Goal: Navigation & Orientation: Go to known website

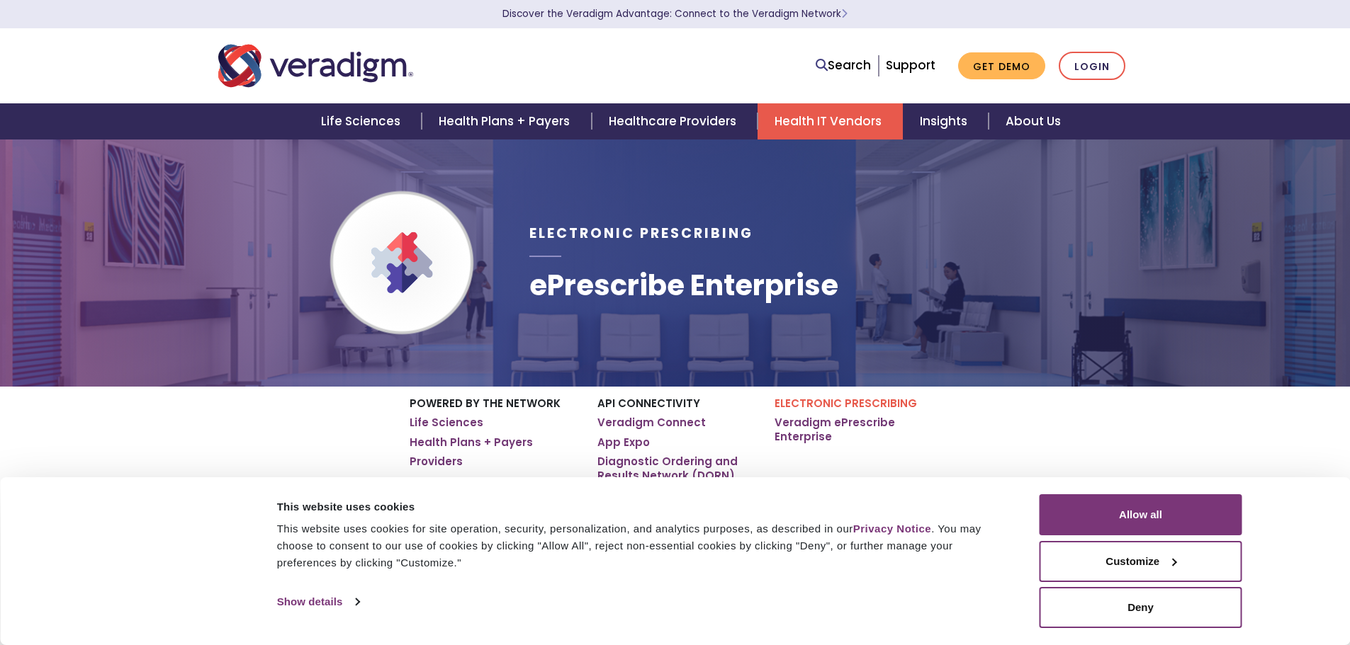
click at [1092, 49] on div "Search Support Get Demo Login" at bounding box center [675, 66] width 935 height 47
click at [1092, 67] on link "Login" at bounding box center [1091, 66] width 67 height 29
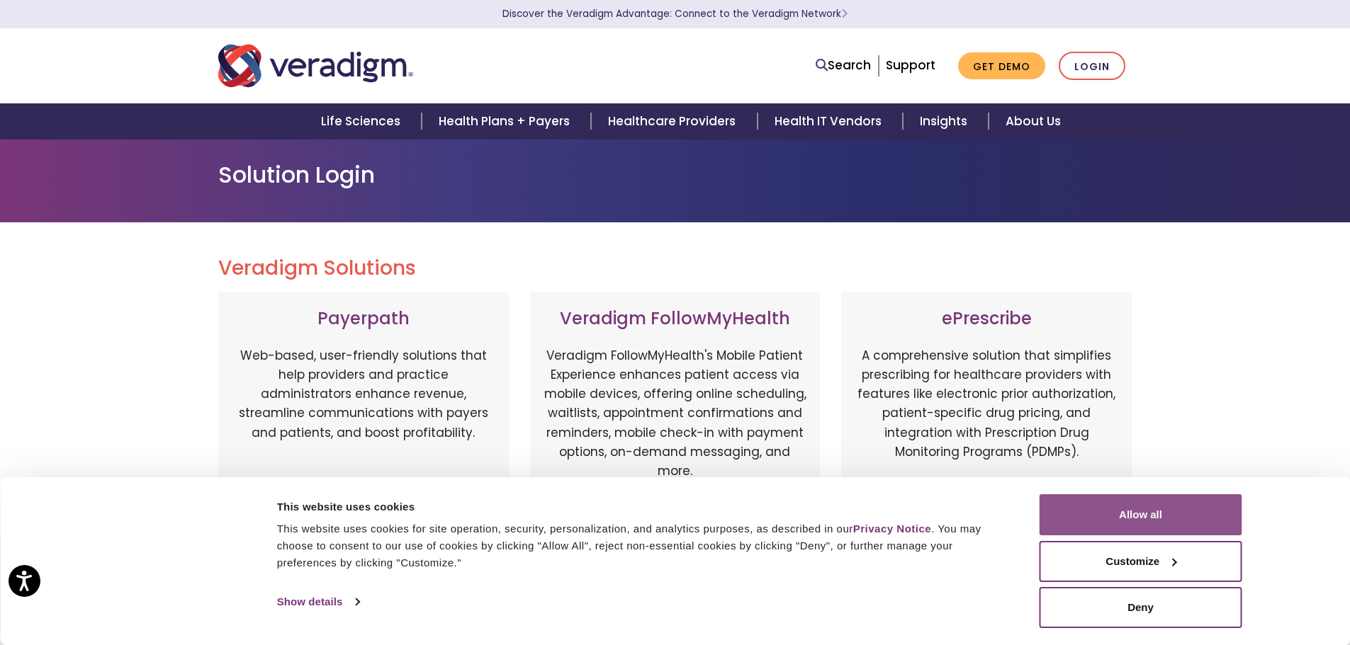
click at [1144, 517] on button "Allow all" at bounding box center [1140, 515] width 203 height 41
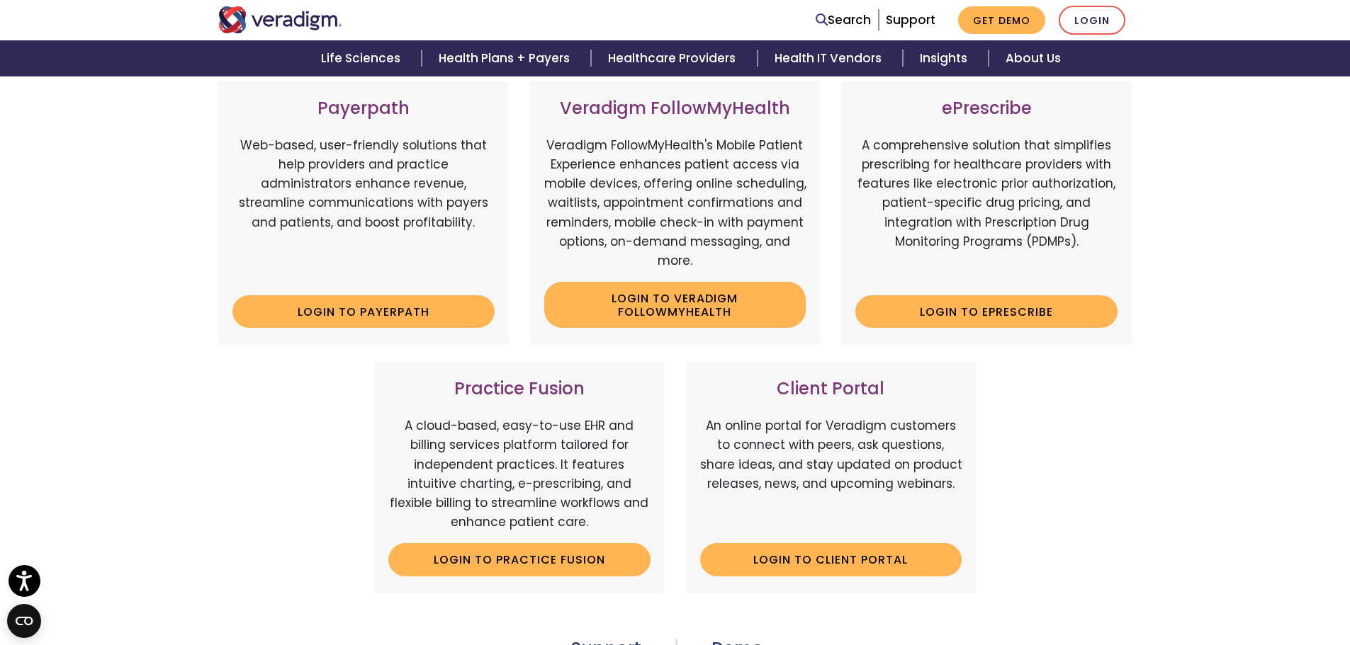
scroll to position [283, 0]
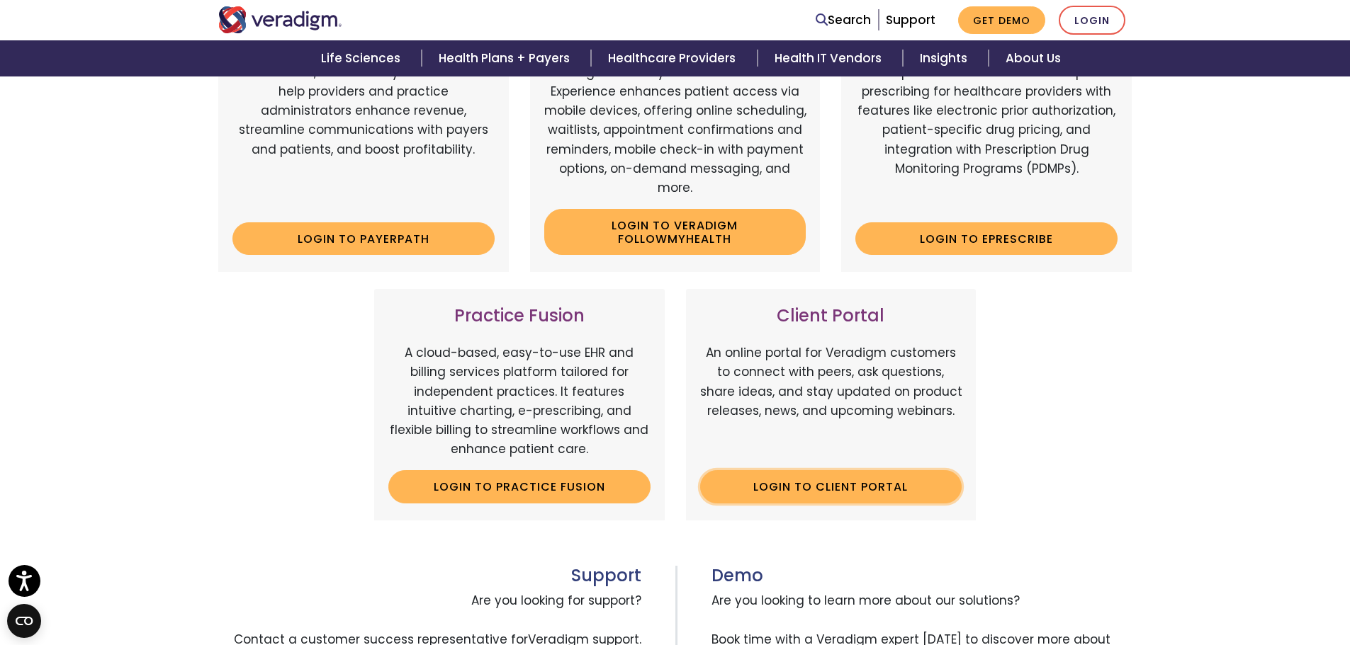
click at [784, 487] on link "Login to Client Portal" at bounding box center [831, 486] width 262 height 33
